Goal: Task Accomplishment & Management: Complete application form

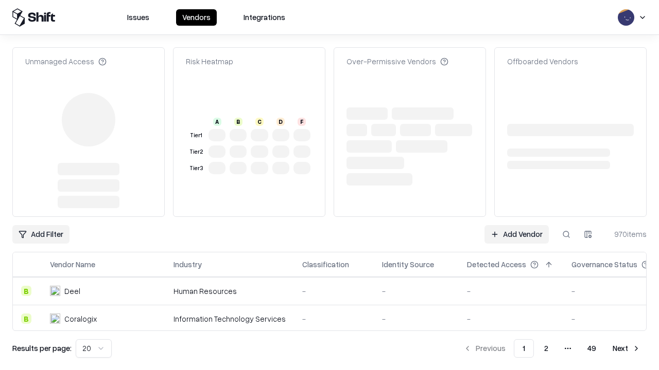
click at [516, 225] on link "Add Vendor" at bounding box center [516, 234] width 64 height 19
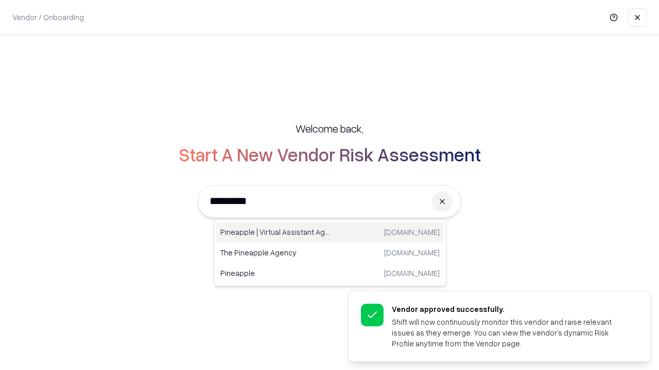
click at [330, 233] on div "Pineapple | Virtual Assistant Agency [DOMAIN_NAME]" at bounding box center [329, 232] width 227 height 21
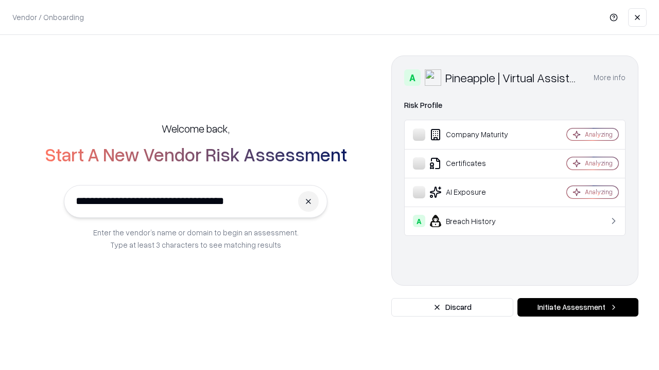
type input "**********"
click at [577, 308] on button "Initiate Assessment" at bounding box center [577, 307] width 121 height 19
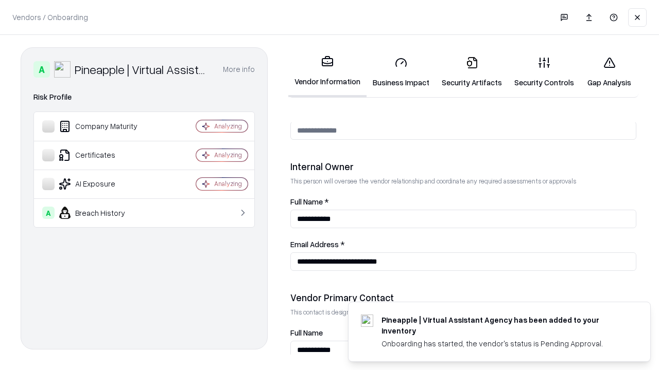
scroll to position [533, 0]
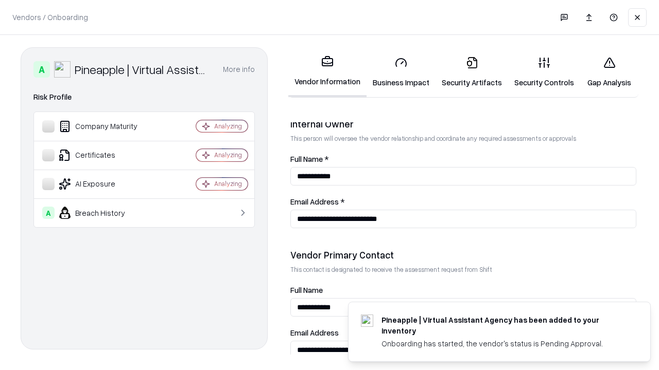
click at [471, 72] on link "Security Artifacts" at bounding box center [471, 72] width 73 height 48
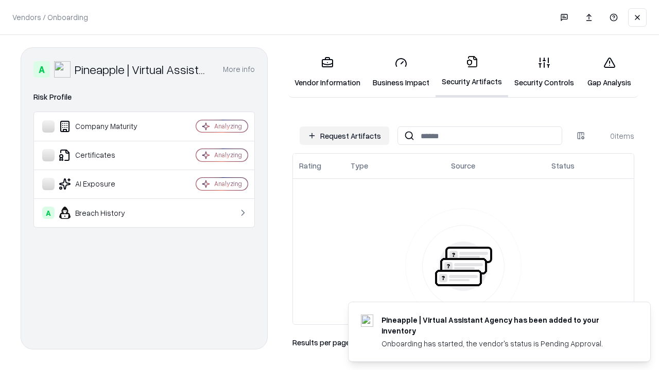
click at [344, 136] on button "Request Artifacts" at bounding box center [344, 136] width 90 height 19
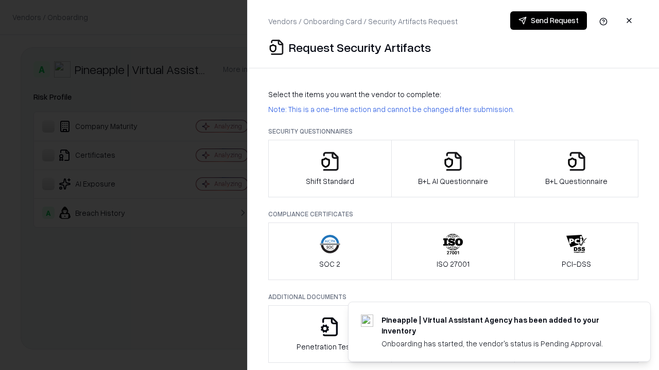
click at [576, 169] on icon "button" at bounding box center [576, 161] width 21 height 21
click at [452, 169] on icon "button" at bounding box center [453, 161] width 21 height 21
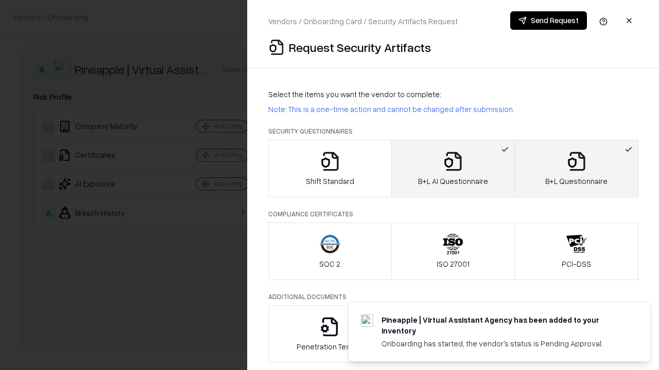
click at [548, 21] on button "Send Request" at bounding box center [548, 20] width 77 height 19
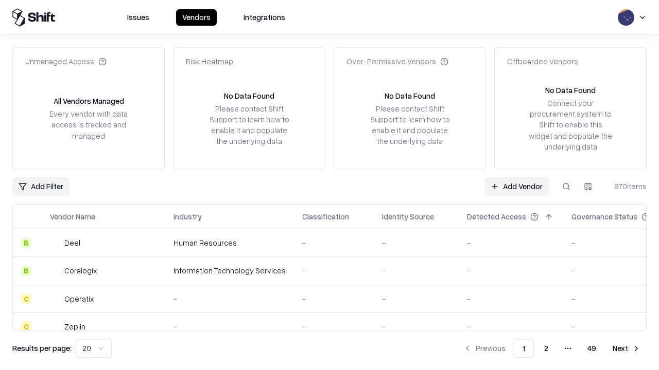
click at [566, 186] on button at bounding box center [566, 187] width 19 height 19
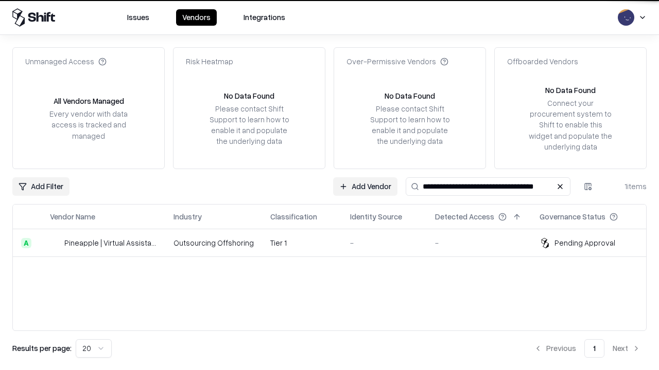
type input "**********"
click at [335, 243] on td "Tier 1" at bounding box center [302, 243] width 80 height 28
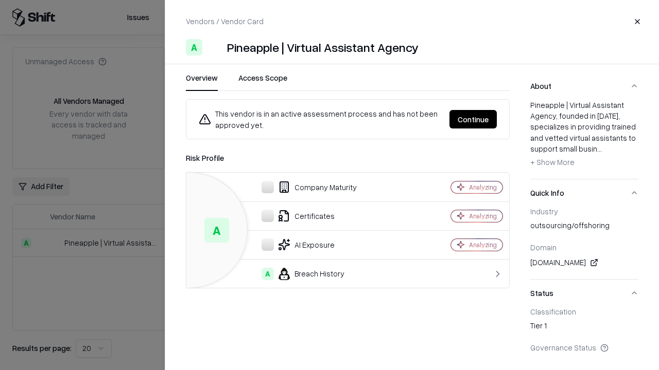
click at [473, 119] on button "Continue" at bounding box center [472, 119] width 47 height 19
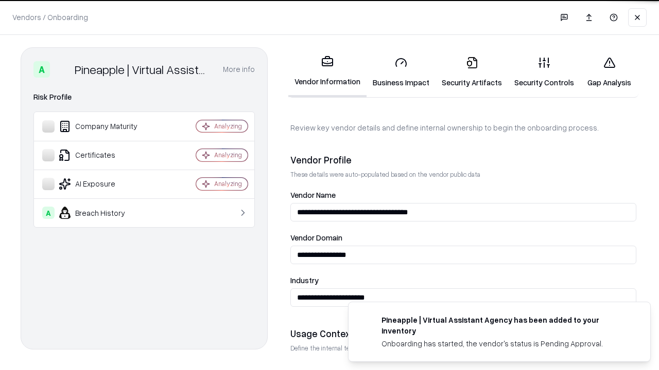
click at [471, 72] on link "Security Artifacts" at bounding box center [471, 72] width 73 height 48
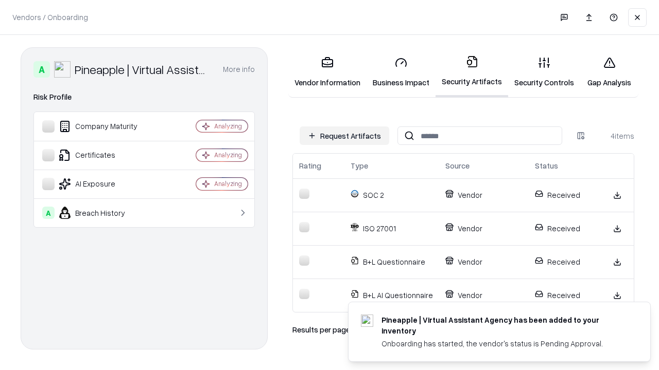
click at [609, 72] on link "Gap Analysis" at bounding box center [609, 72] width 58 height 48
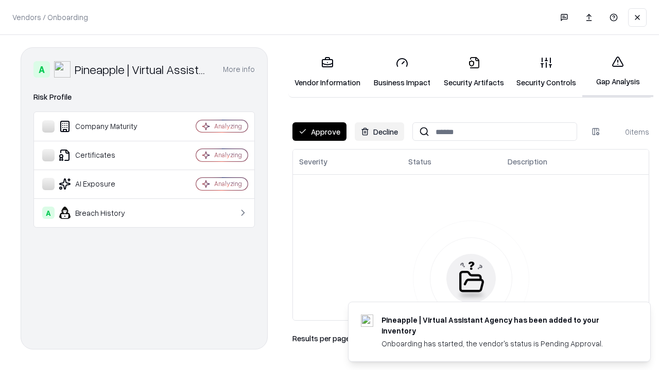
click at [319, 132] on button "Approve" at bounding box center [319, 131] width 54 height 19
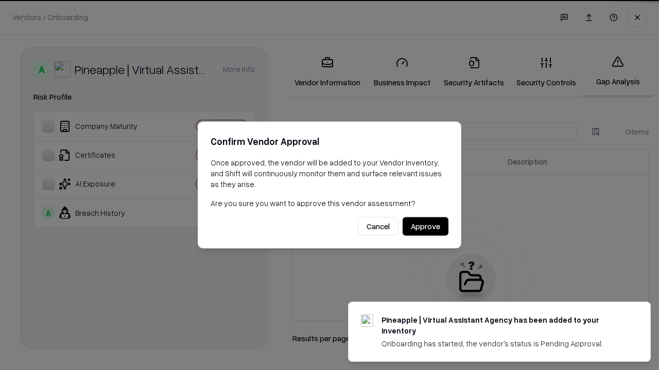
click at [425, 226] on button "Approve" at bounding box center [425, 227] width 46 height 19
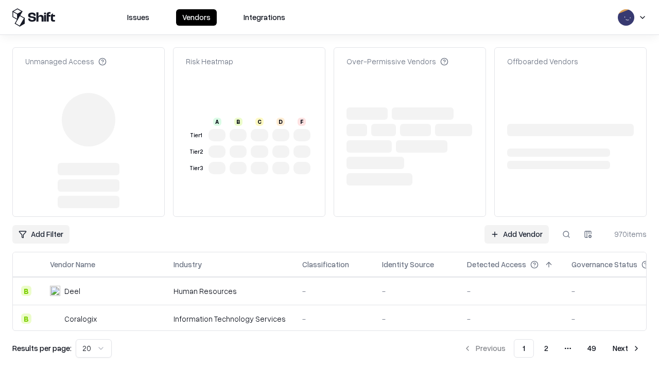
type input "**********"
click at [516, 225] on link "Add Vendor" at bounding box center [516, 234] width 64 height 19
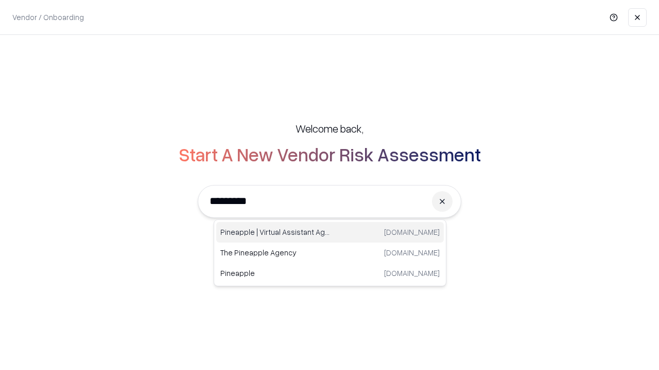
click at [330, 233] on div "Pineapple | Virtual Assistant Agency trypineapple.com" at bounding box center [329, 232] width 227 height 21
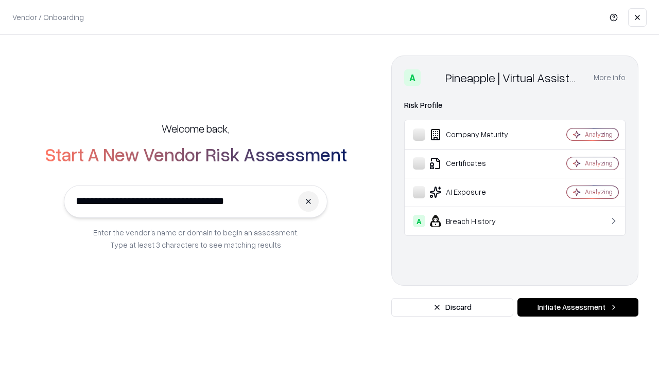
type input "**********"
click at [577, 308] on button "Initiate Assessment" at bounding box center [577, 307] width 121 height 19
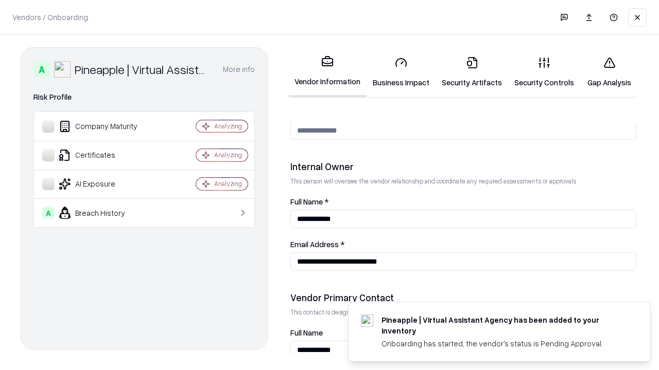
scroll to position [533, 0]
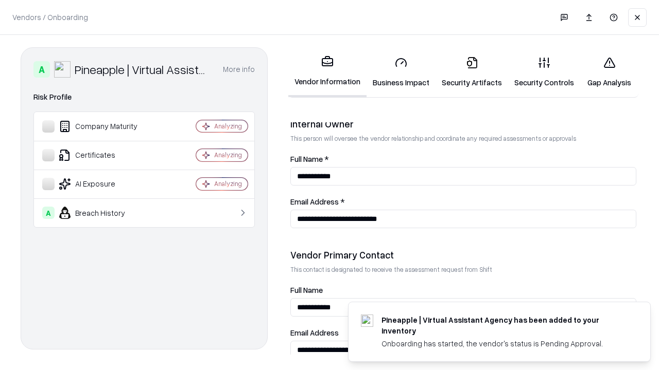
click at [609, 72] on link "Gap Analysis" at bounding box center [609, 72] width 58 height 48
